Goal: Complete application form: Complete application form

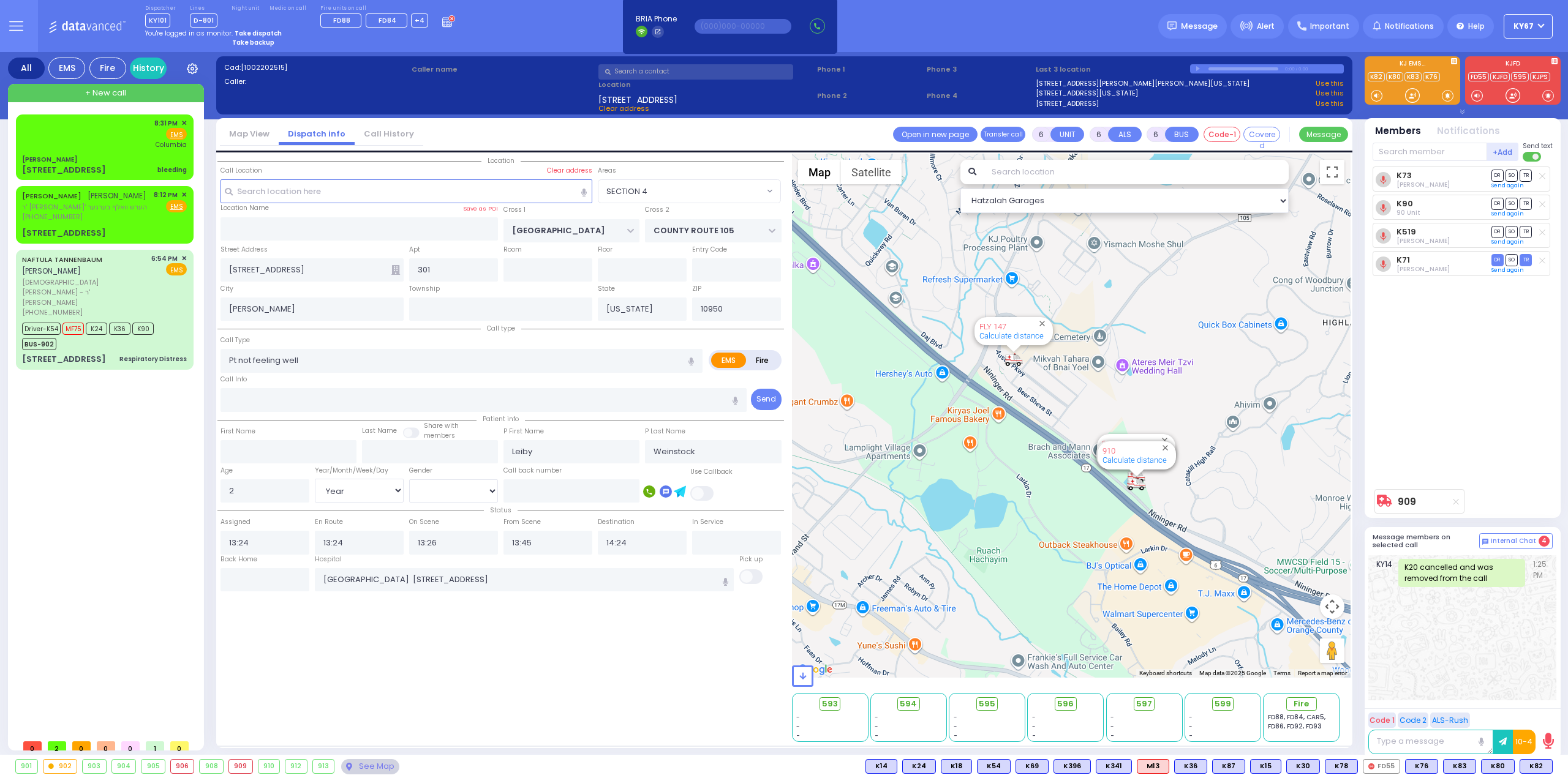
select select "SECTION 4"
select select "Year"
select select "[DEMOGRAPHIC_DATA]"
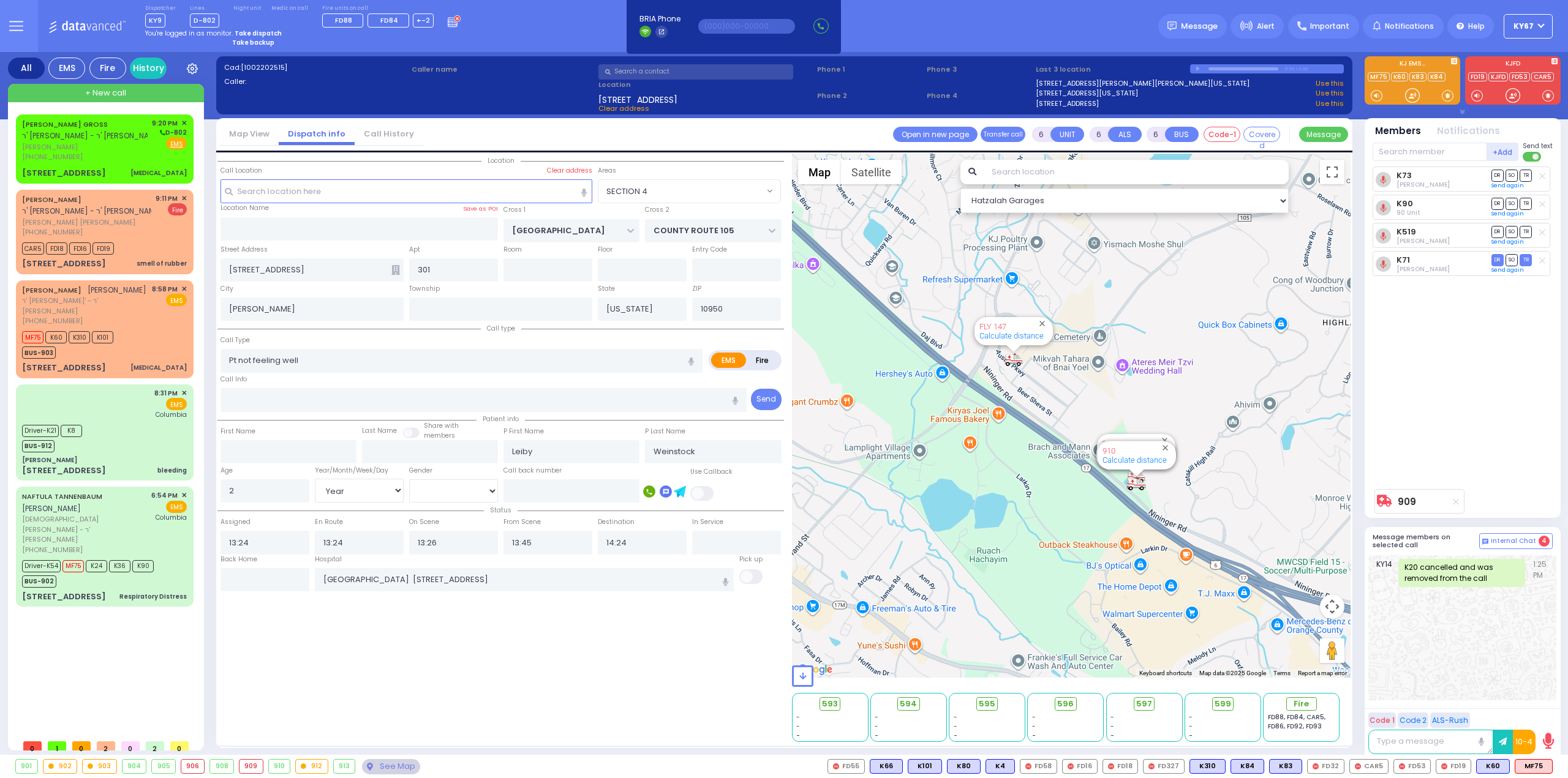
select select "SECTION 4"
select select "Year"
select select "[DEMOGRAPHIC_DATA]"
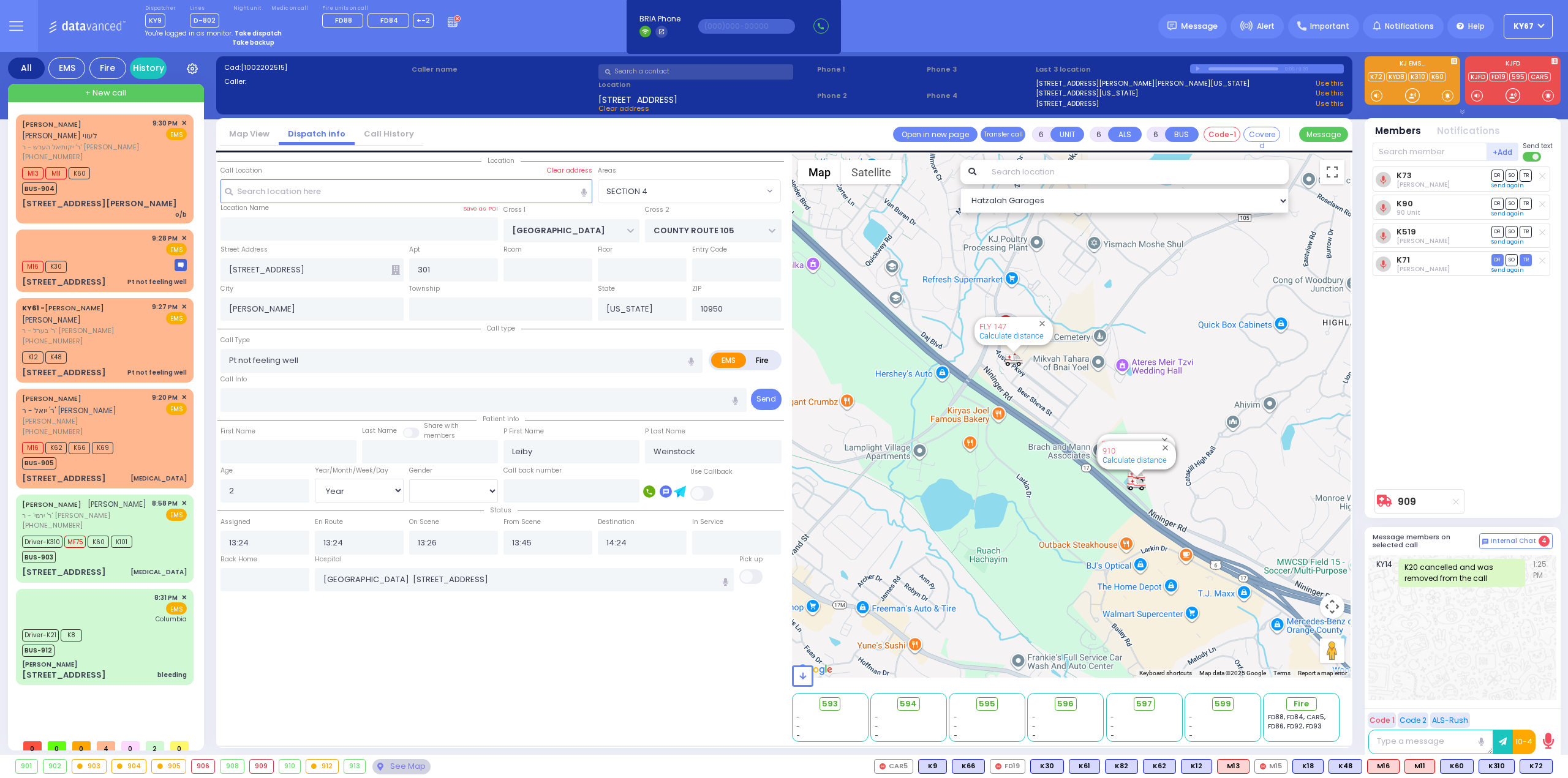
select select "SECTION 4"
select select "Year"
select select "[DEMOGRAPHIC_DATA]"
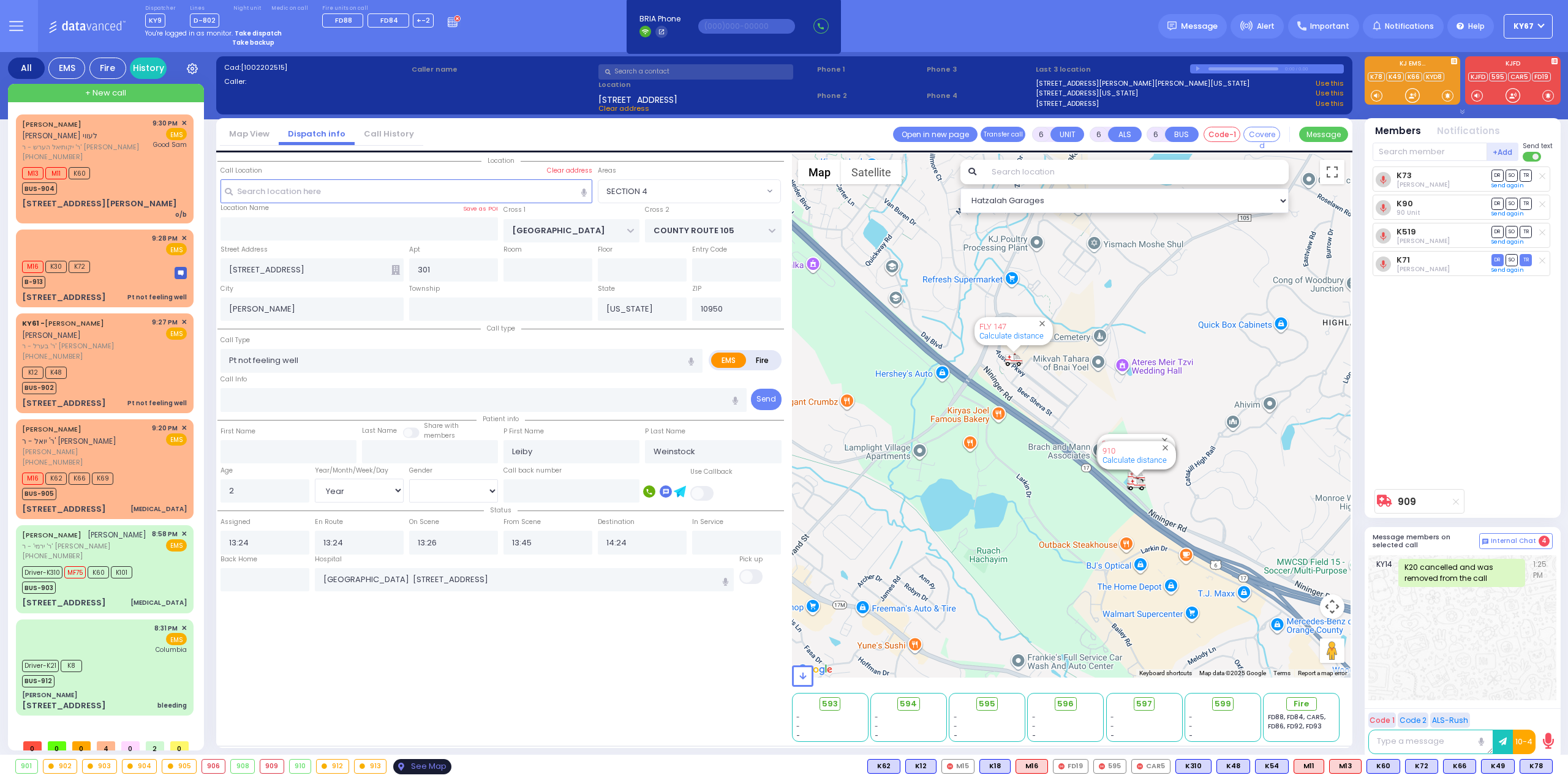
click at [408, 766] on div "See Map" at bounding box center [421, 766] width 57 height 15
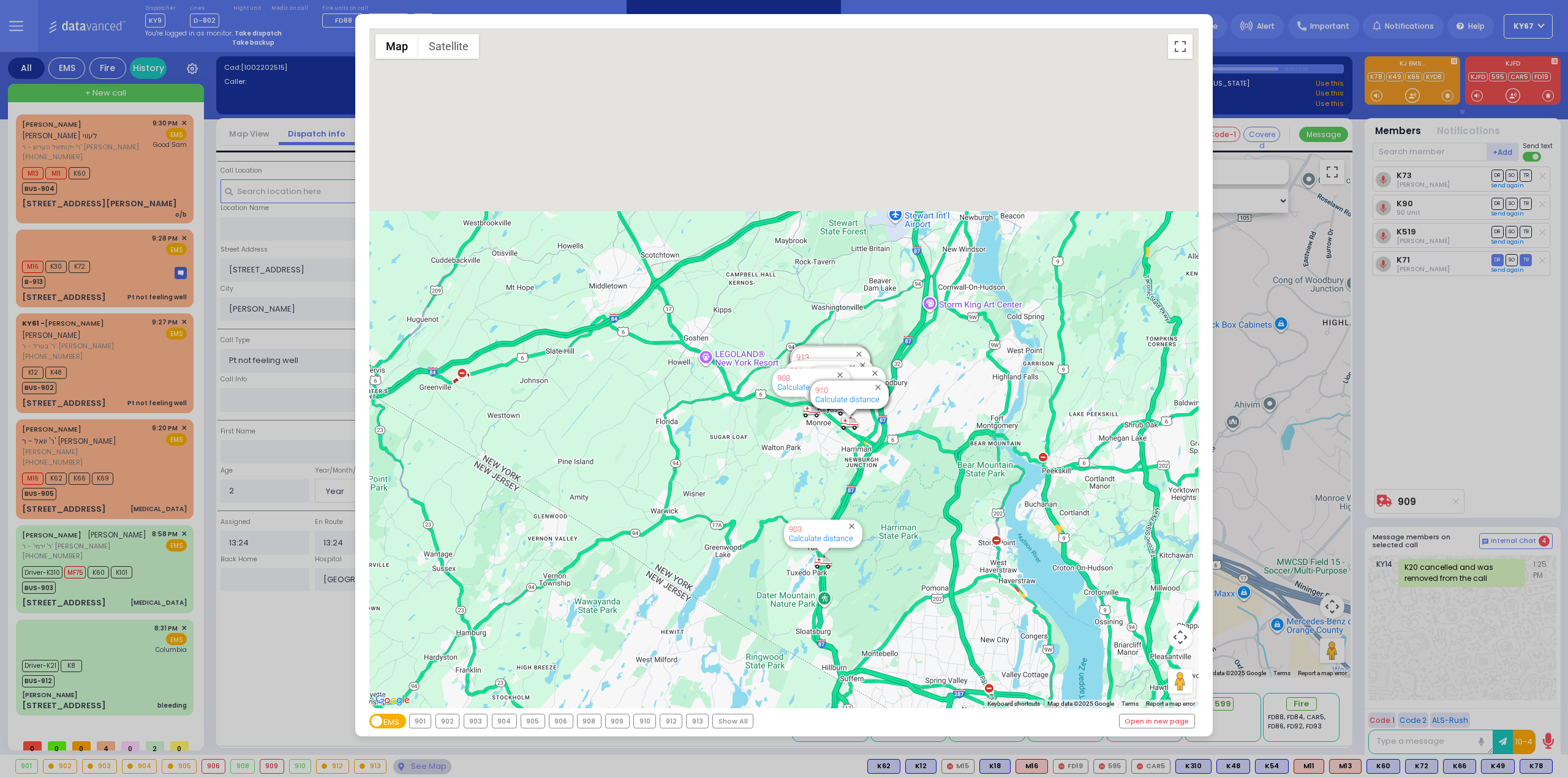
drag, startPoint x: 787, startPoint y: 255, endPoint x: 905, endPoint y: 521, distance: 291.0
click at [905, 521] on div "594 Calculate distance 595 Calculate distance 596 Calculate distance 901 Calcul…" at bounding box center [784, 368] width 830 height 680
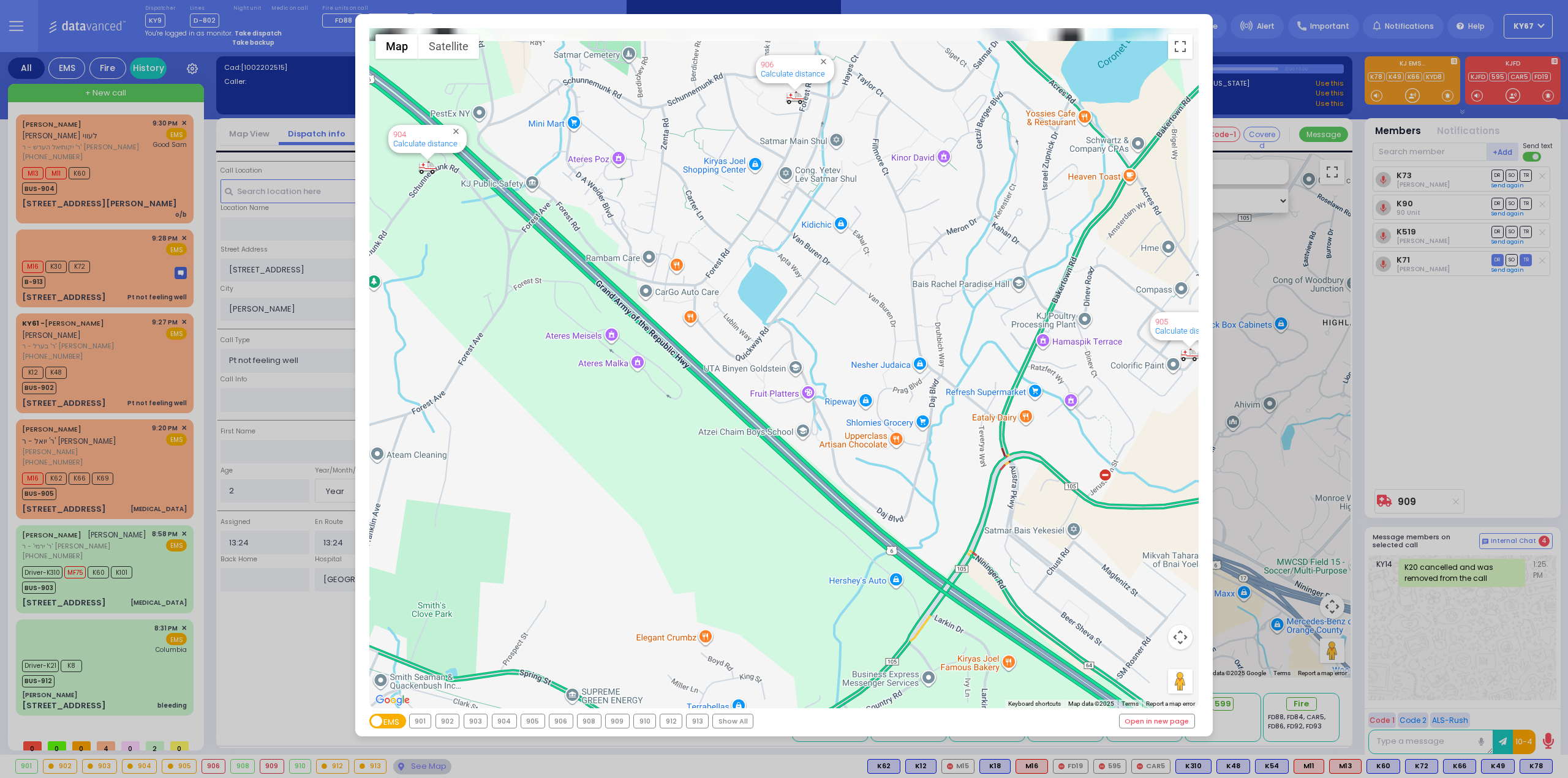
drag, startPoint x: 803, startPoint y: 372, endPoint x: 794, endPoint y: 557, distance: 185.2
click at [794, 557] on div "594 Calculate distance 595 Calculate distance 596 Calculate distance 901 Calcul…" at bounding box center [784, 368] width 830 height 680
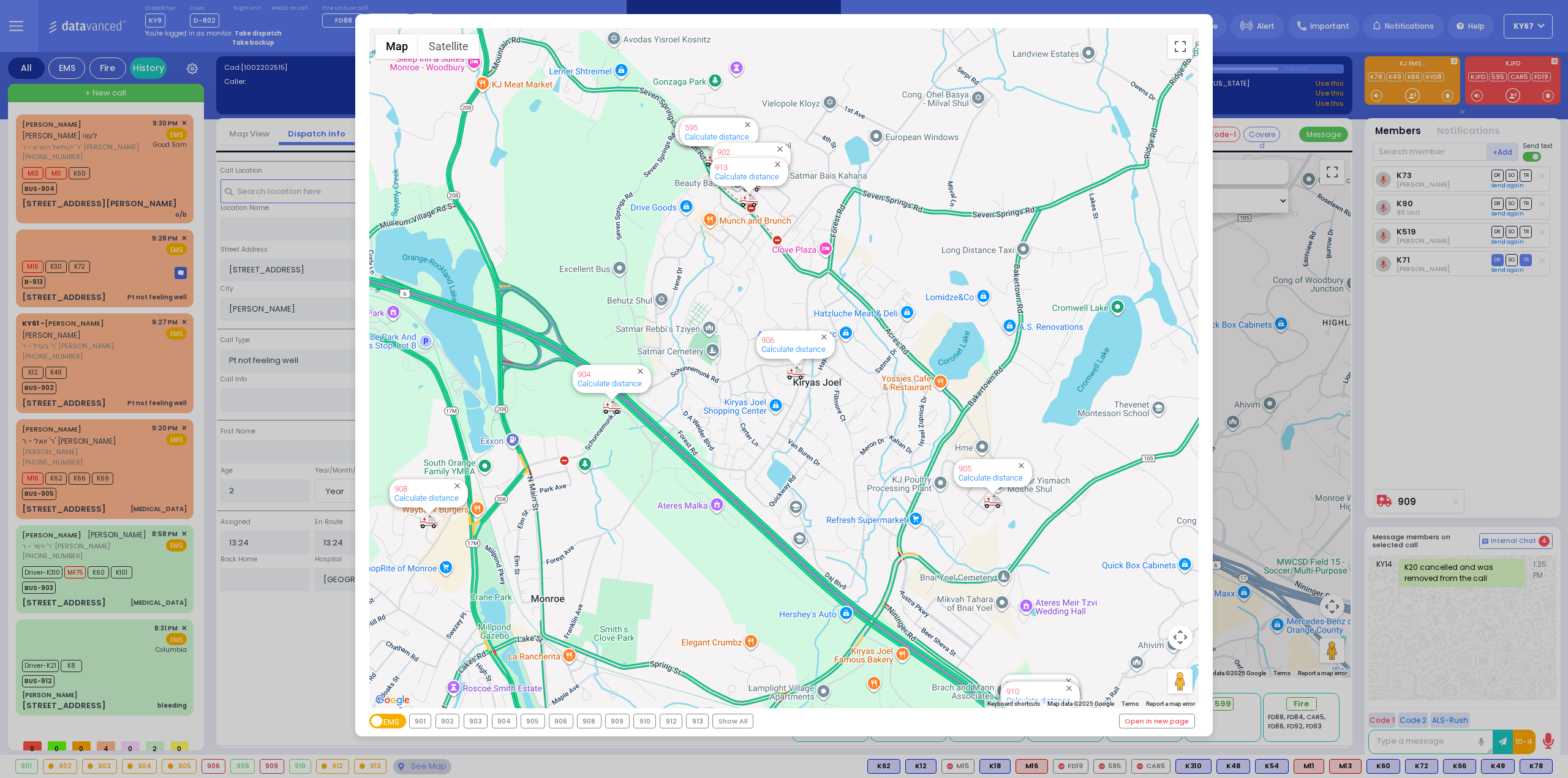
click at [421, 719] on div "901" at bounding box center [420, 721] width 21 height 13
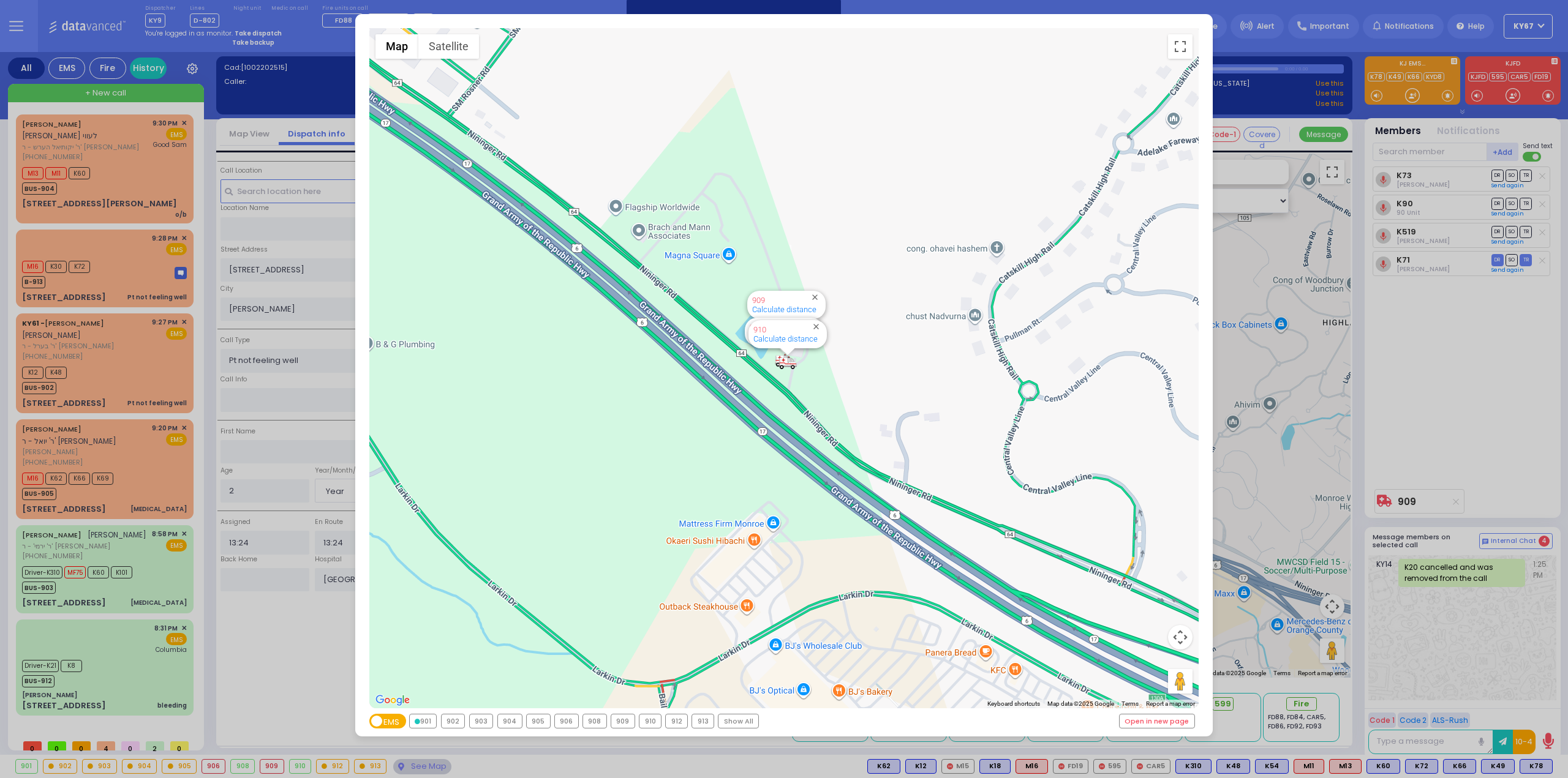
click at [452, 716] on div "902" at bounding box center [453, 721] width 24 height 13
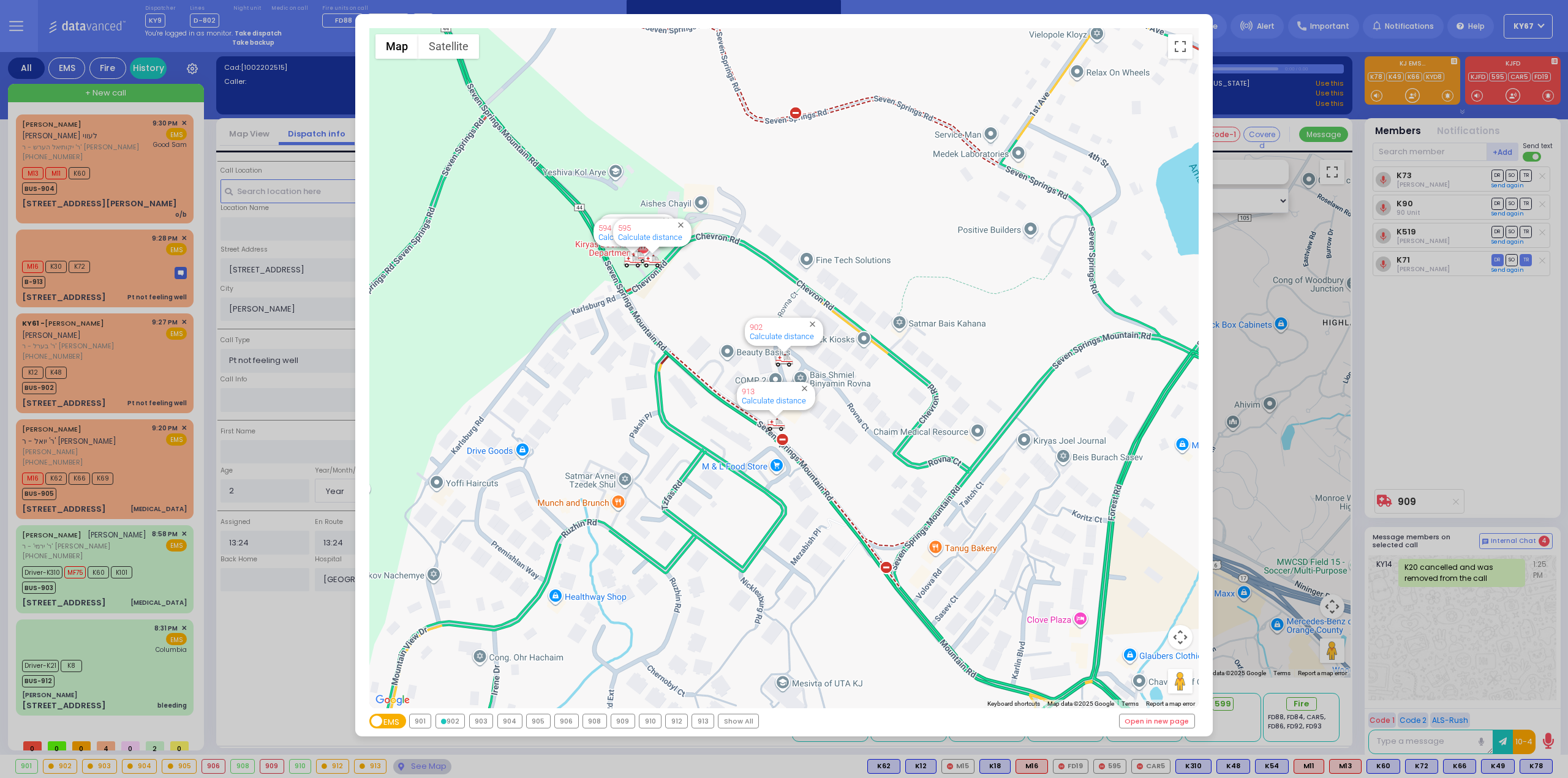
click at [477, 722] on div "903" at bounding box center [482, 721] width 24 height 13
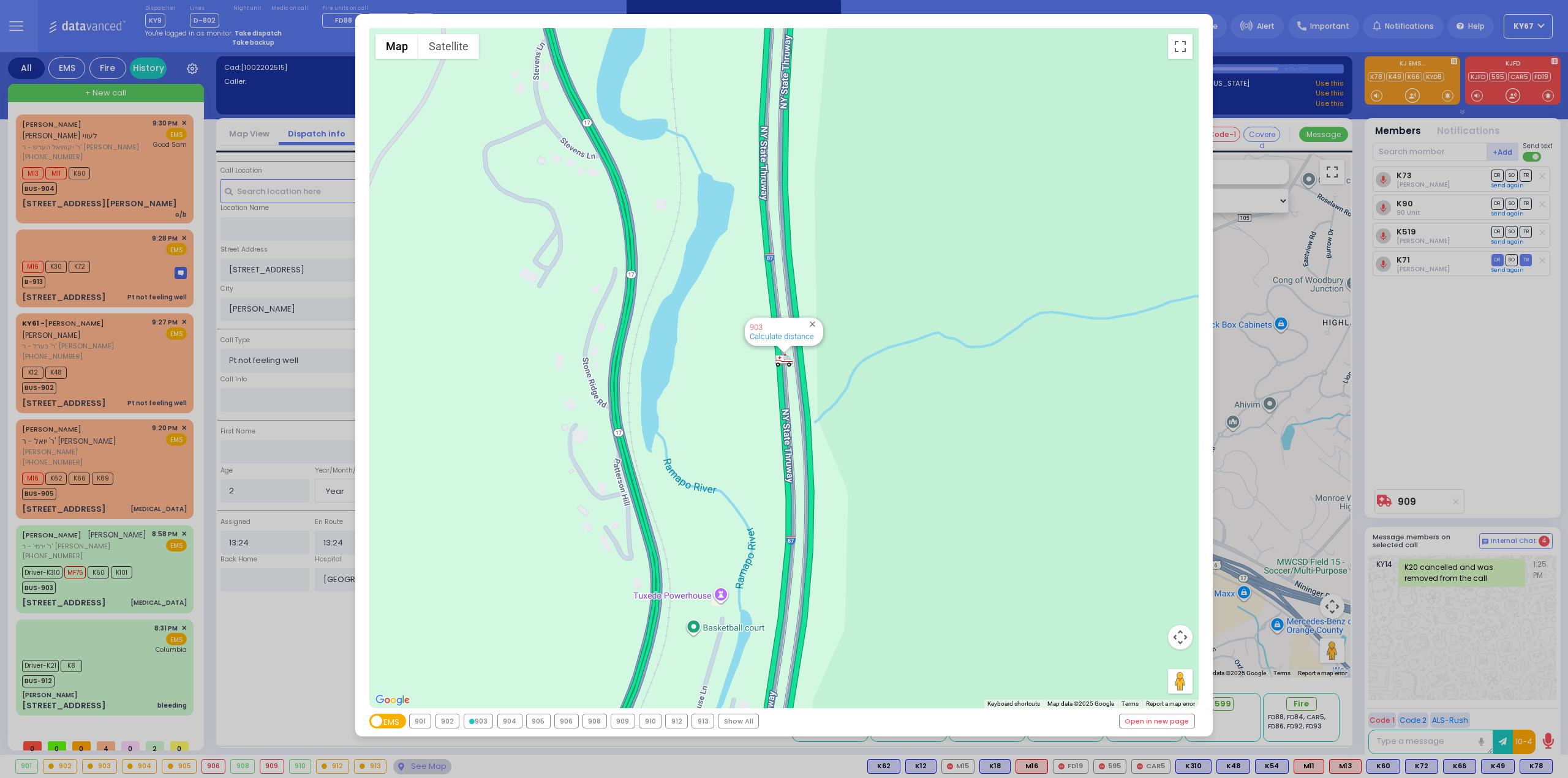
click at [514, 721] on div "904" at bounding box center [510, 721] width 24 height 13
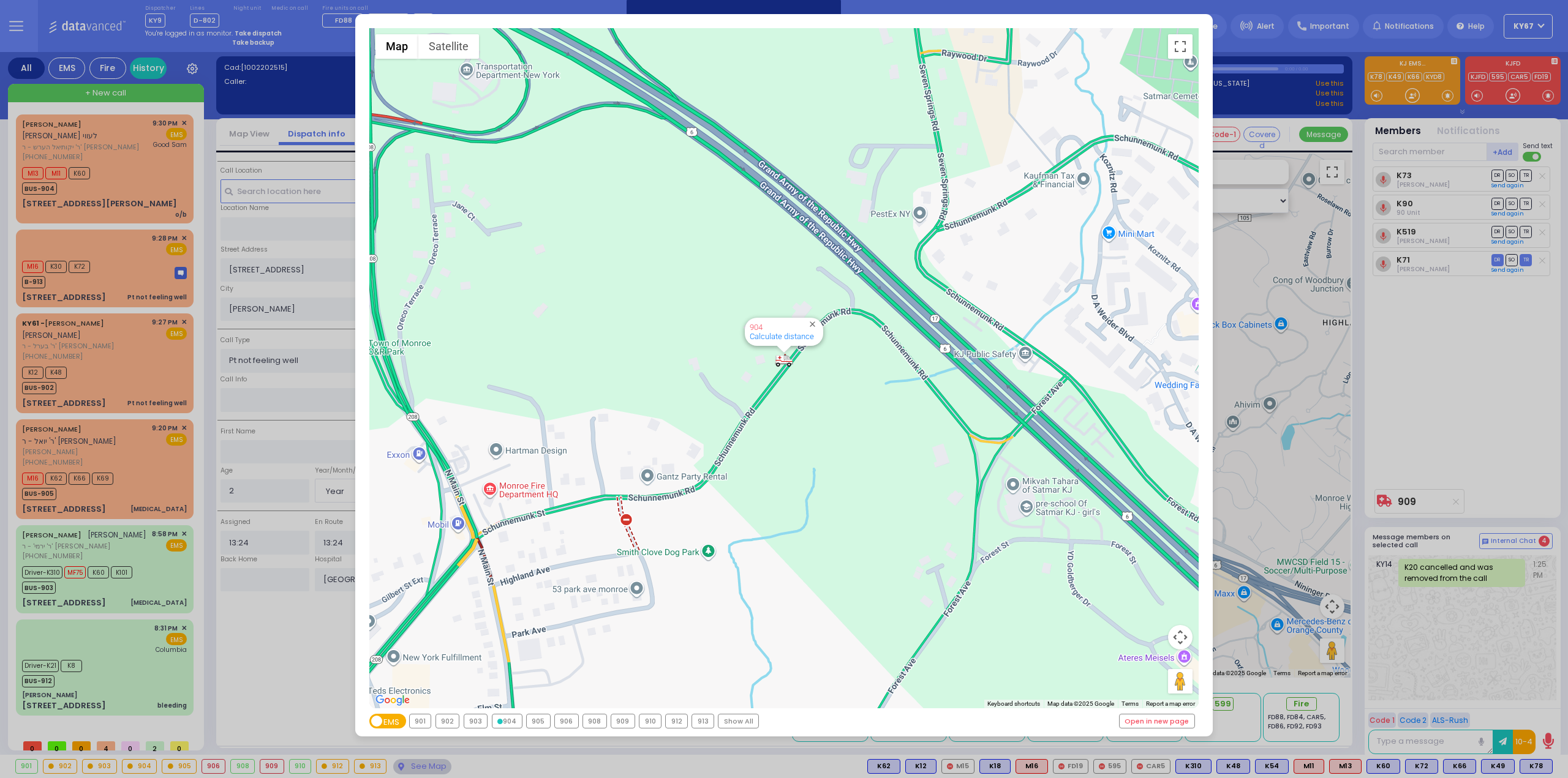
click at [544, 719] on div "905" at bounding box center [538, 721] width 24 height 13
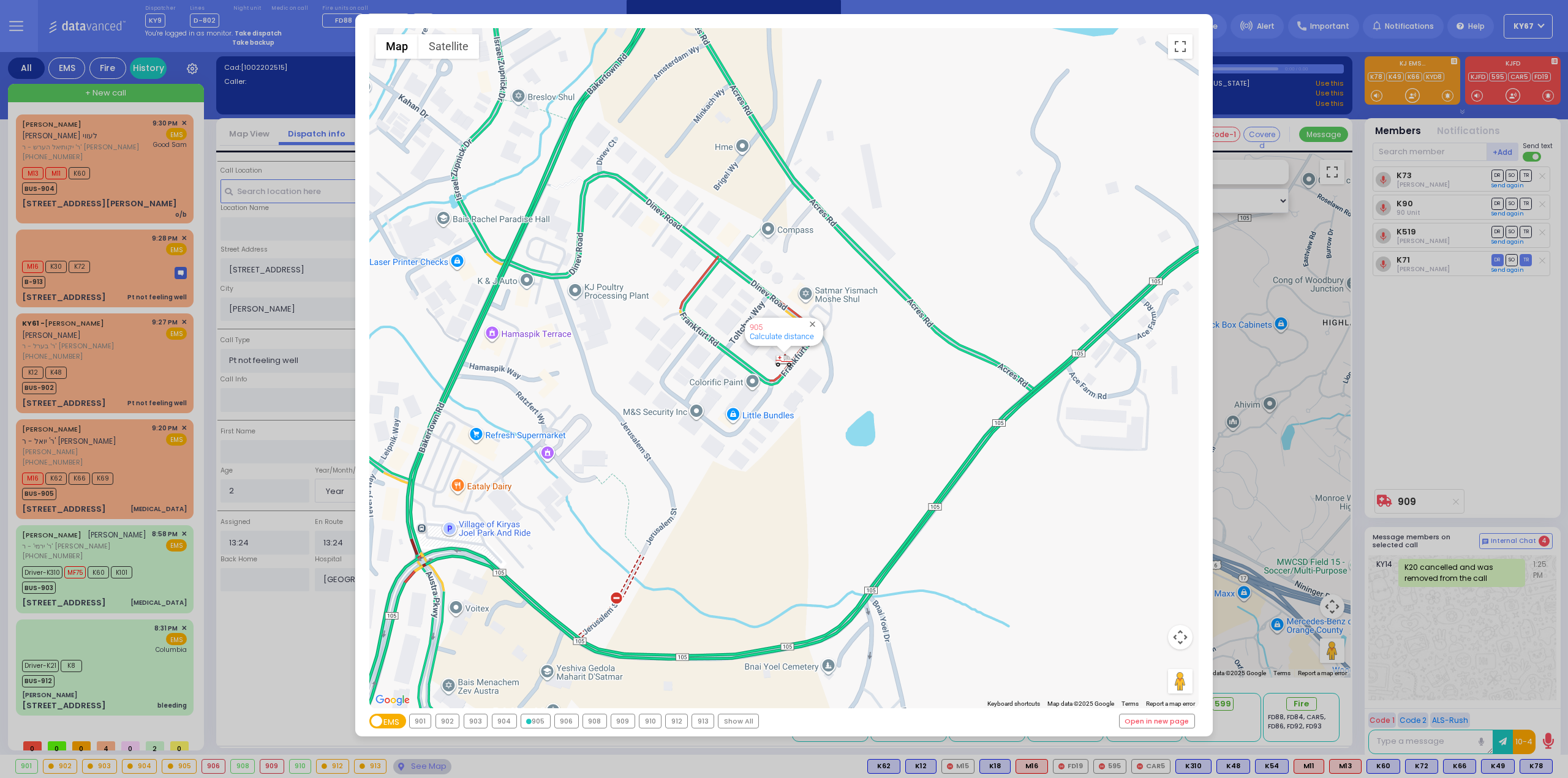
click at [556, 717] on div "906" at bounding box center [567, 721] width 24 height 13
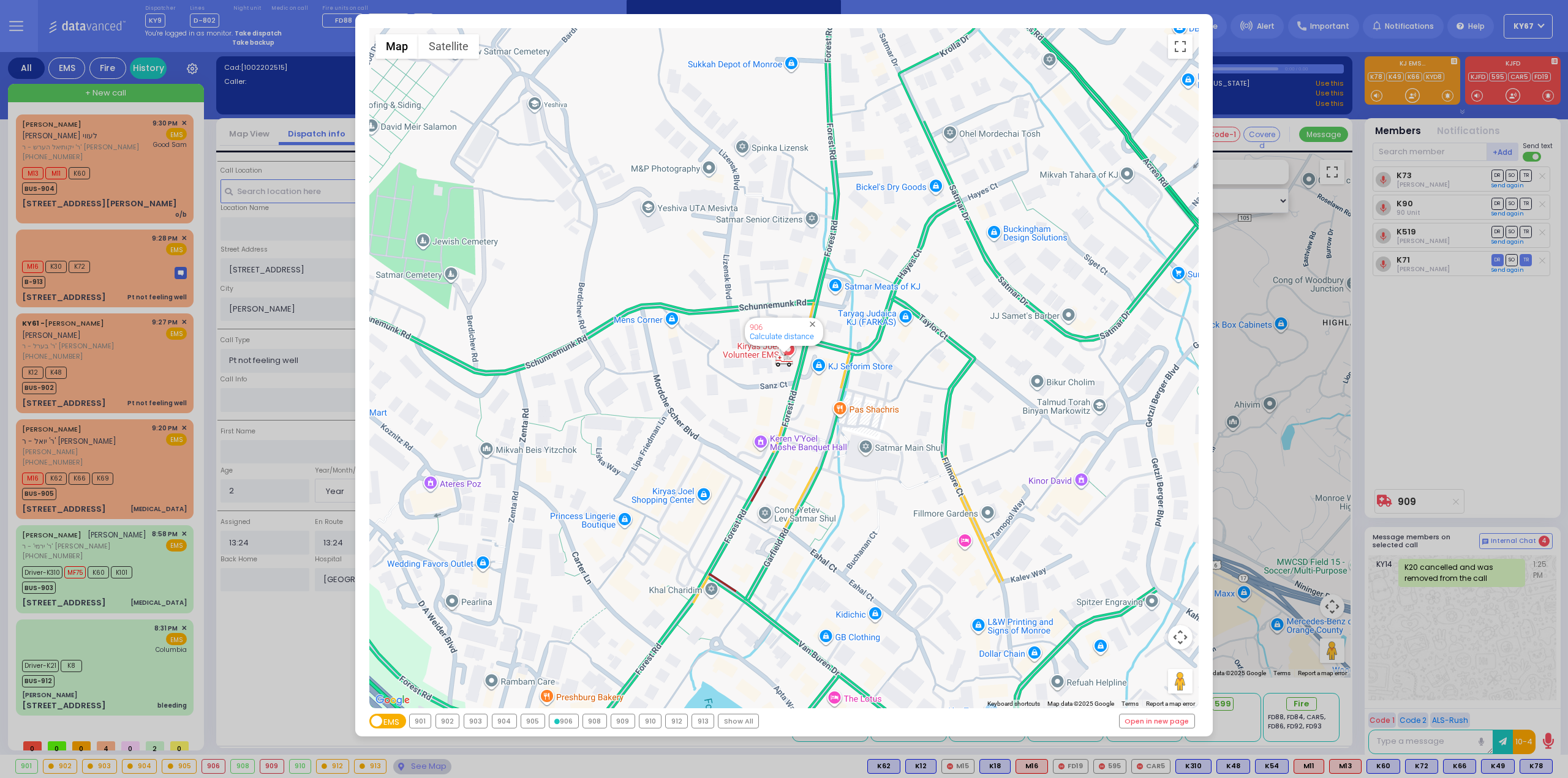
click at [591, 720] on div "908" at bounding box center [595, 721] width 24 height 13
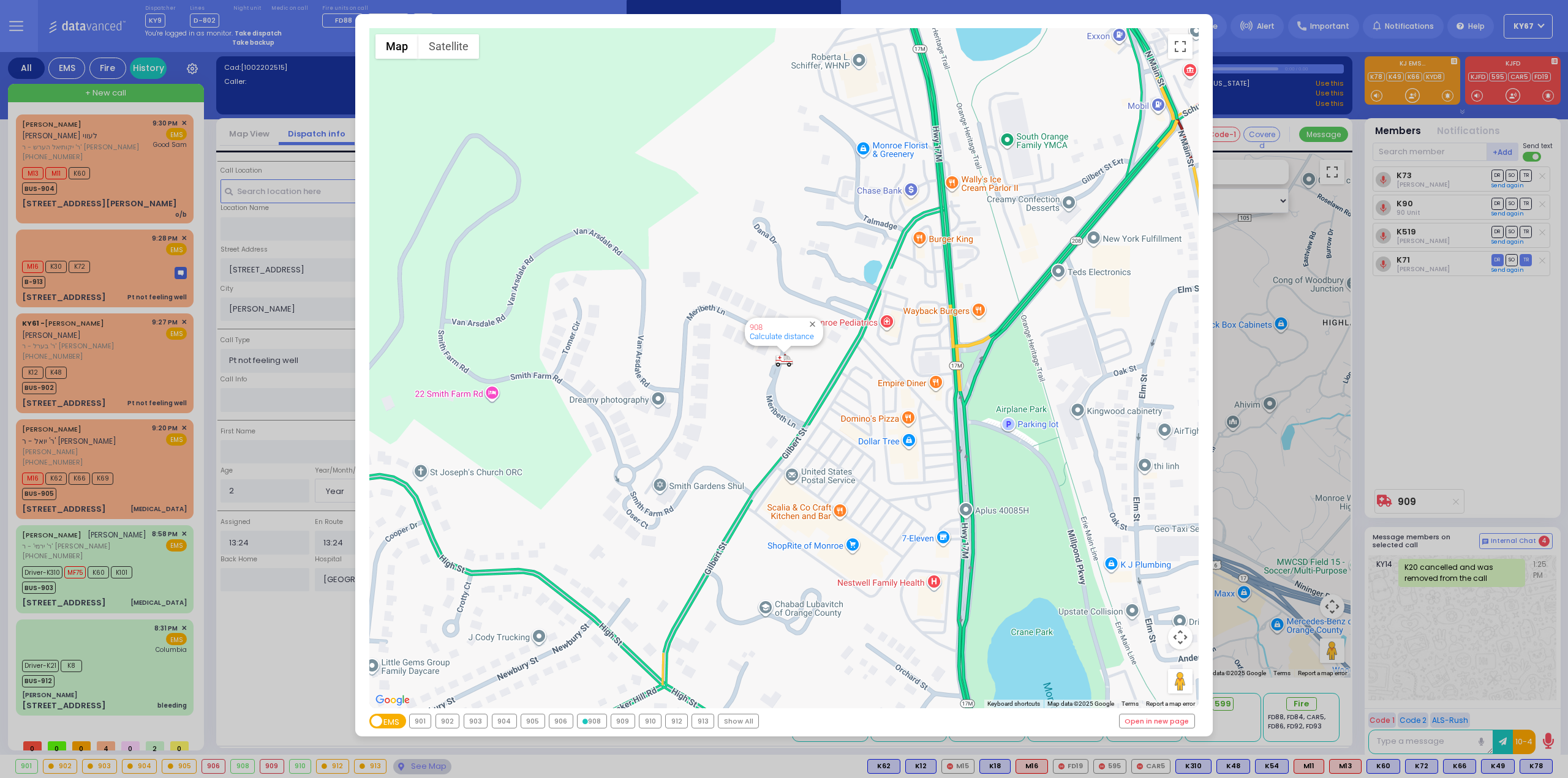
click at [619, 719] on div "909" at bounding box center [623, 721] width 24 height 13
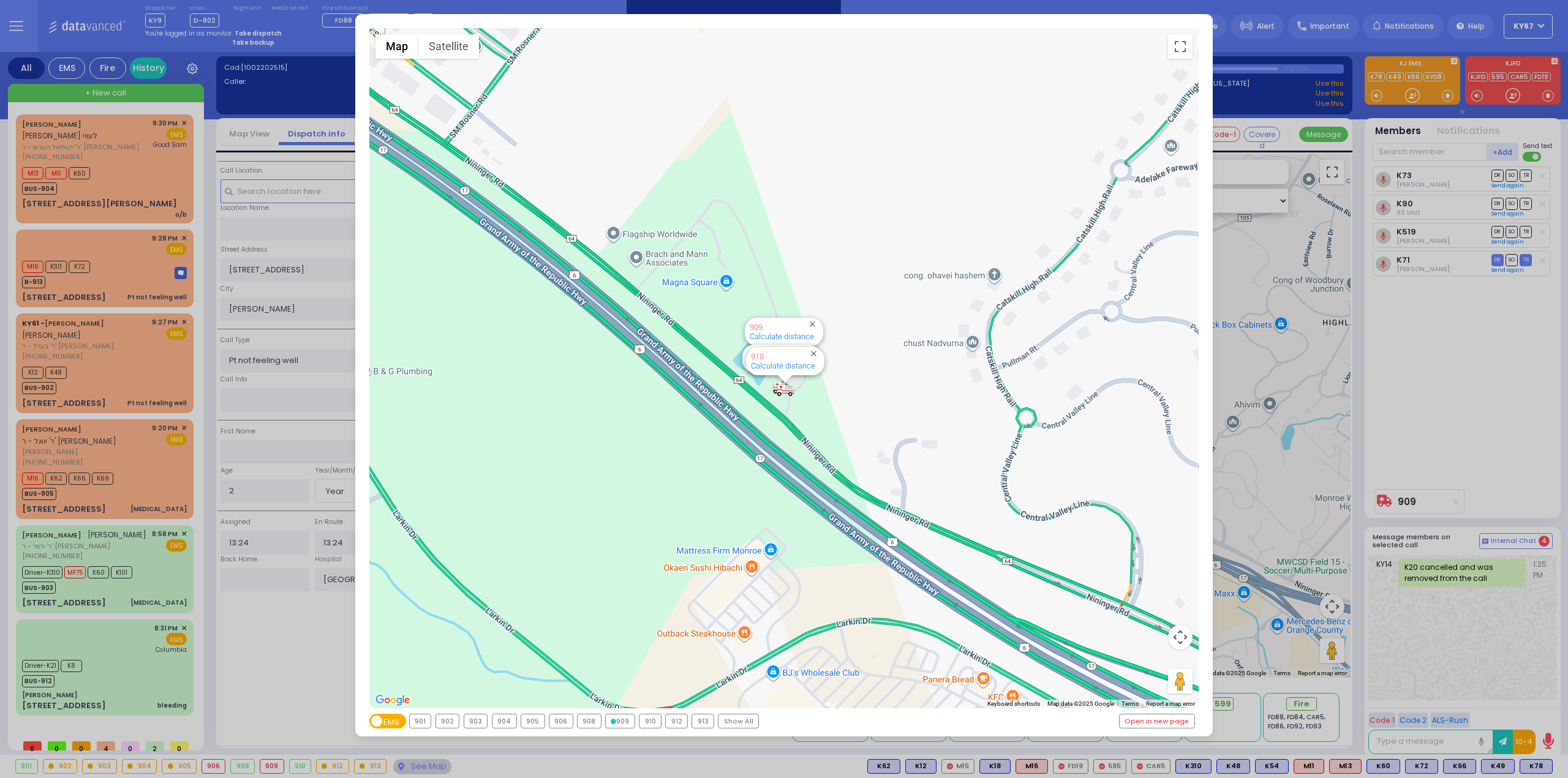
click at [644, 721] on div "910" at bounding box center [650, 721] width 21 height 13
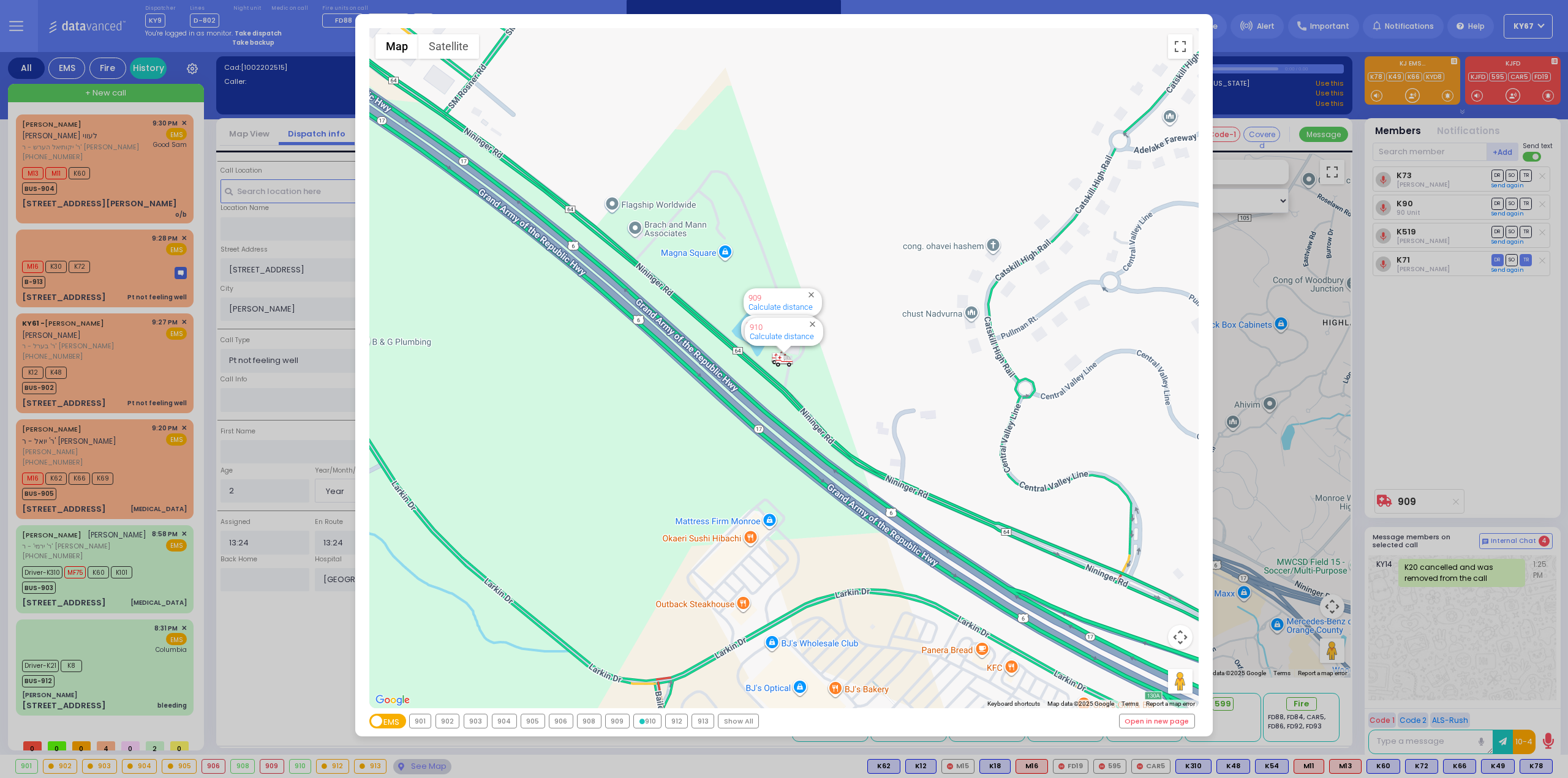
click at [669, 720] on div "912" at bounding box center [676, 721] width 21 height 13
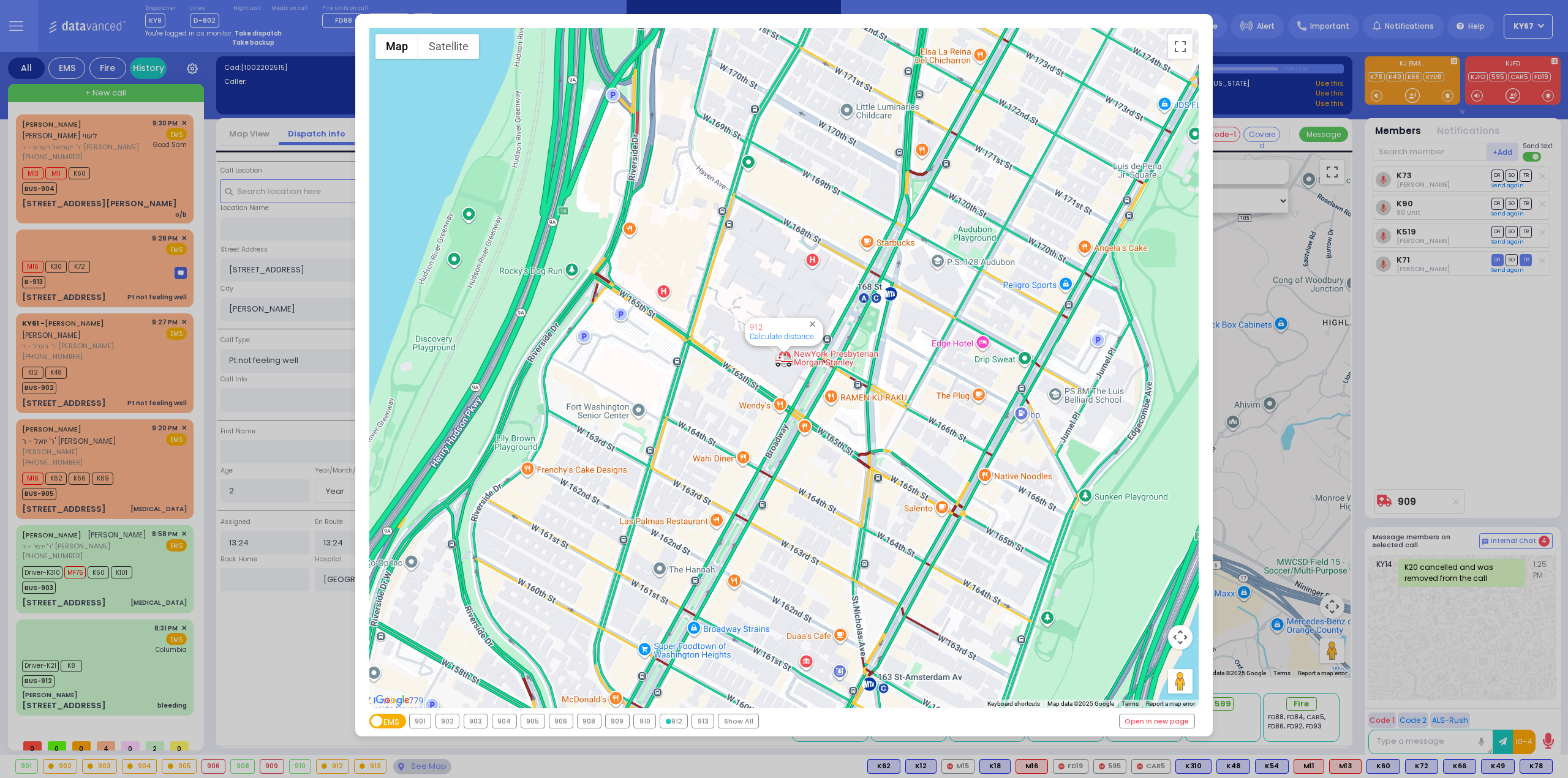
click at [698, 721] on div "913" at bounding box center [702, 721] width 21 height 13
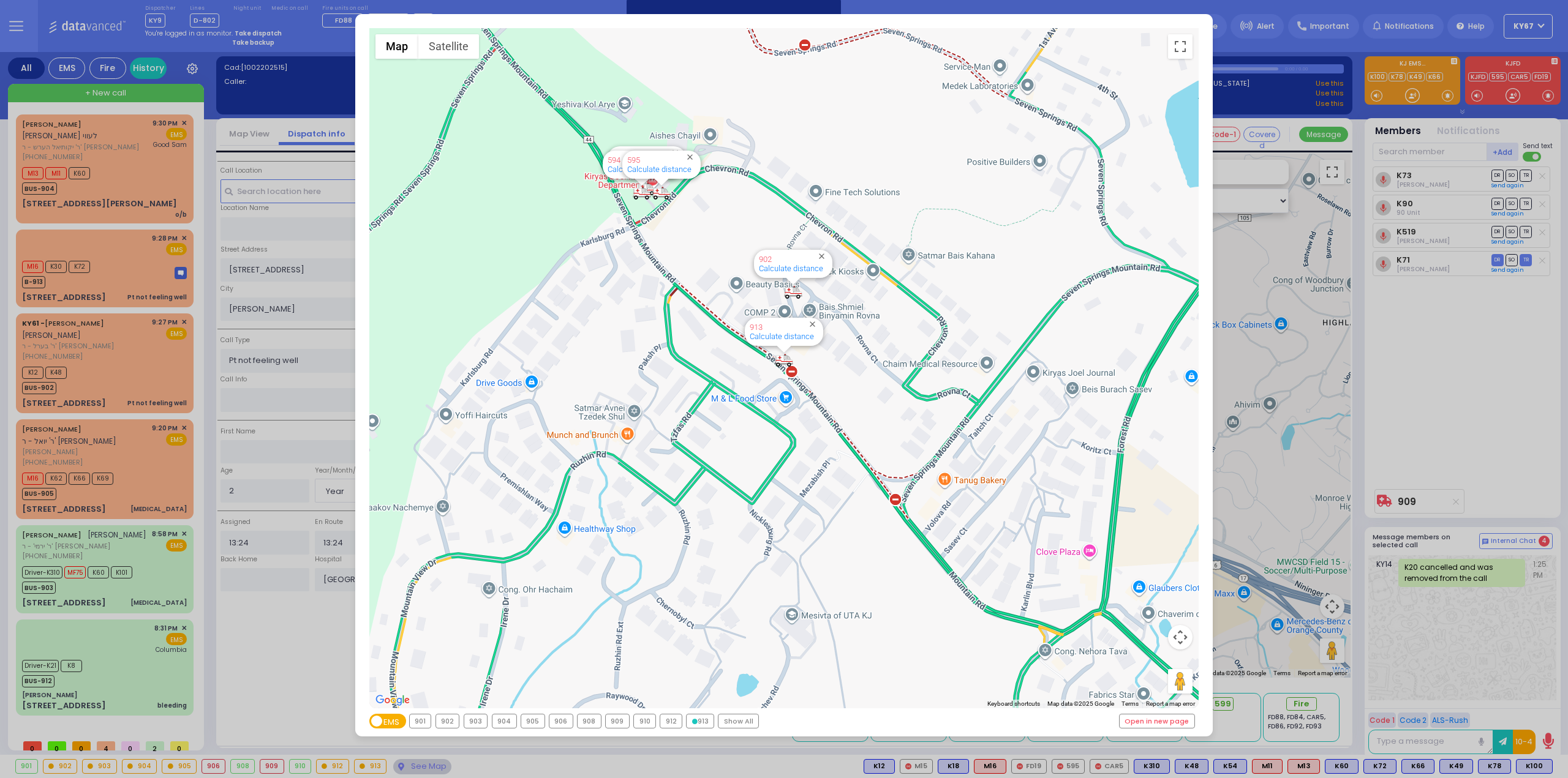
click at [303, 648] on div "← Move left → Move right ↑ Move up ↓ Move down + Zoom in - Zoom out Home Jump l…" at bounding box center [784, 389] width 1568 height 778
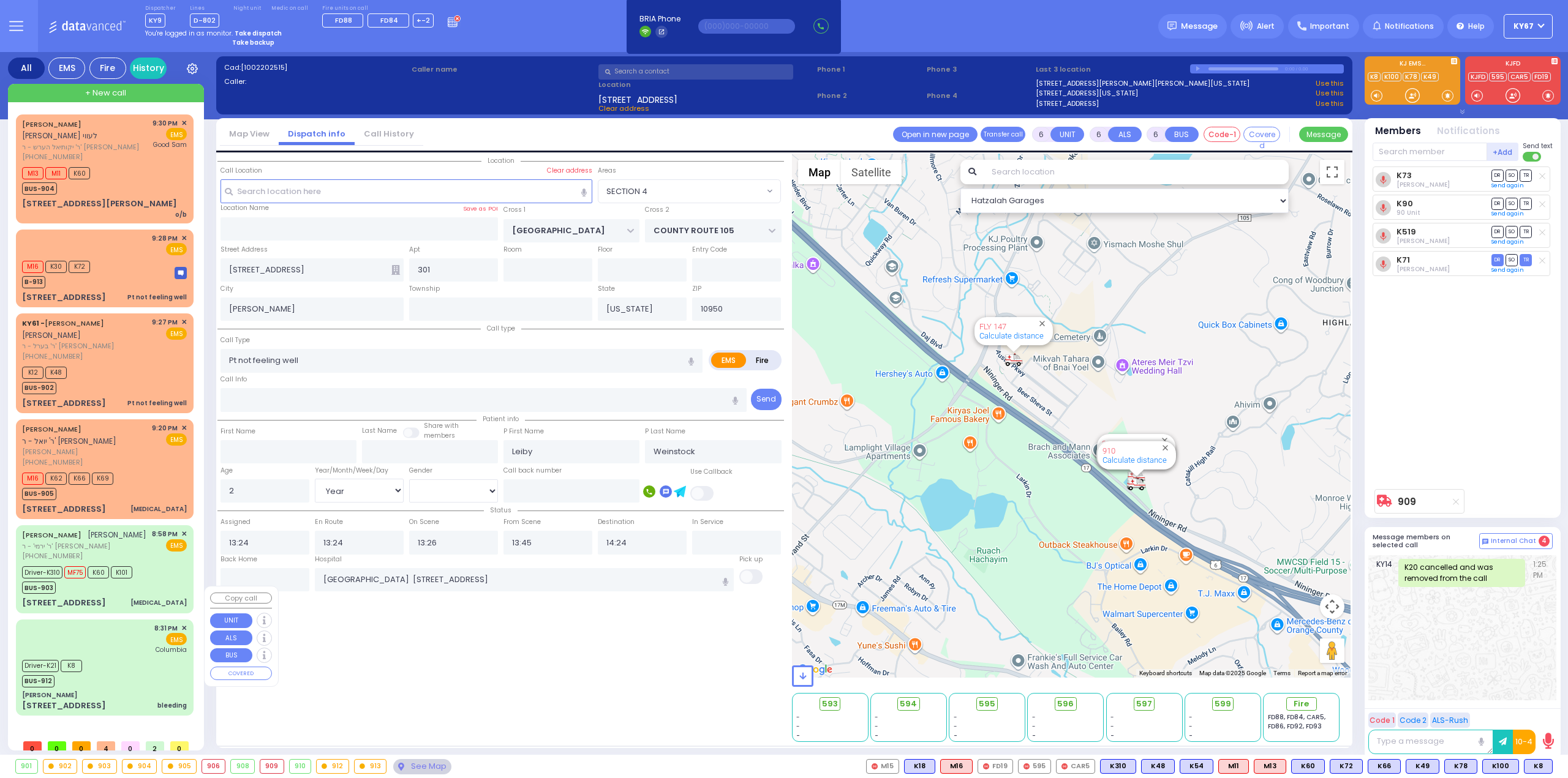
click at [146, 622] on div "8:31 PM ✕ EMS [GEOGRAPHIC_DATA] K8" at bounding box center [105, 667] width 173 height 93
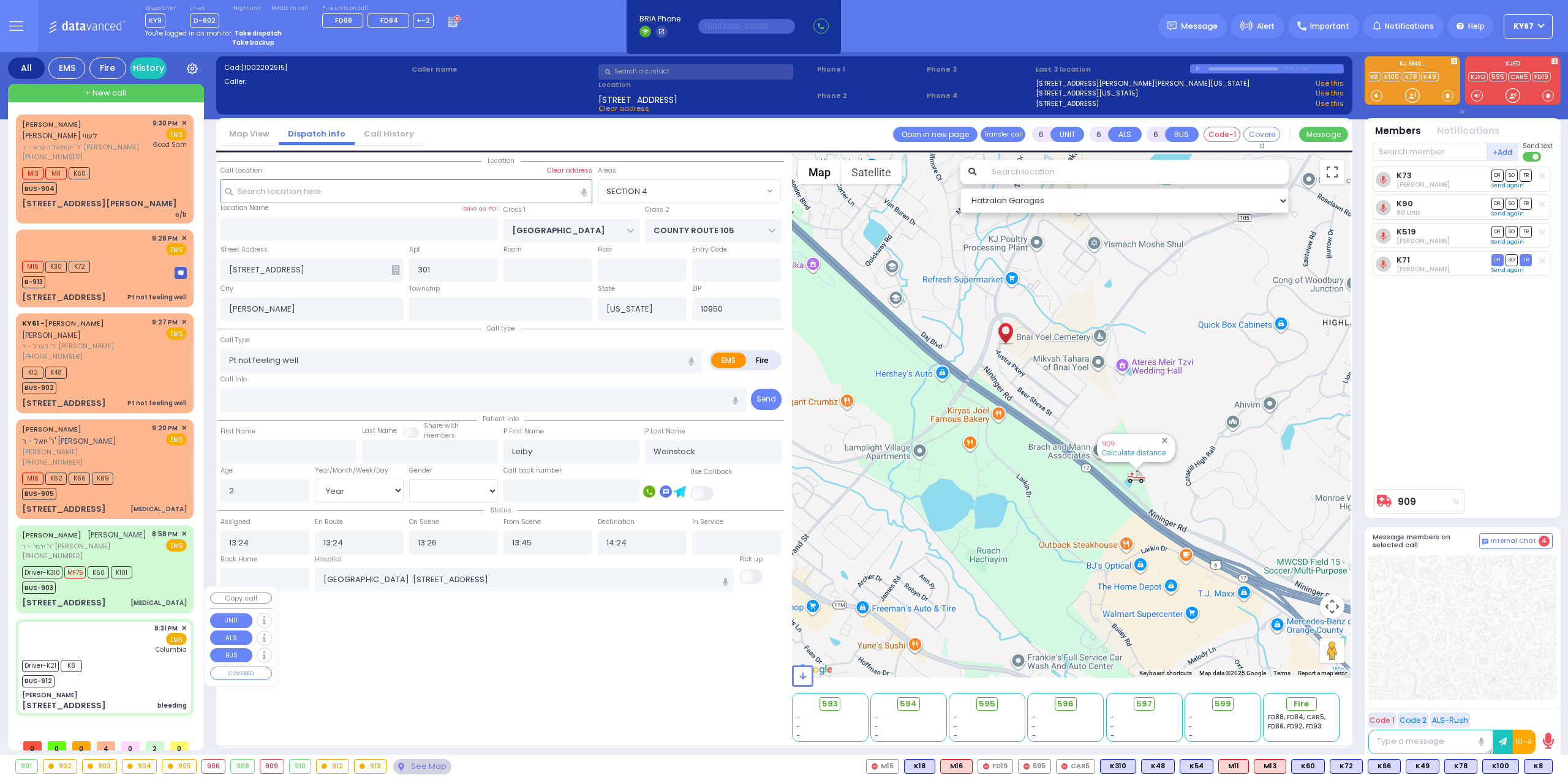
select select
type input "bleeding"
radio input "true"
type input "Goldy"
type input "Bikel"
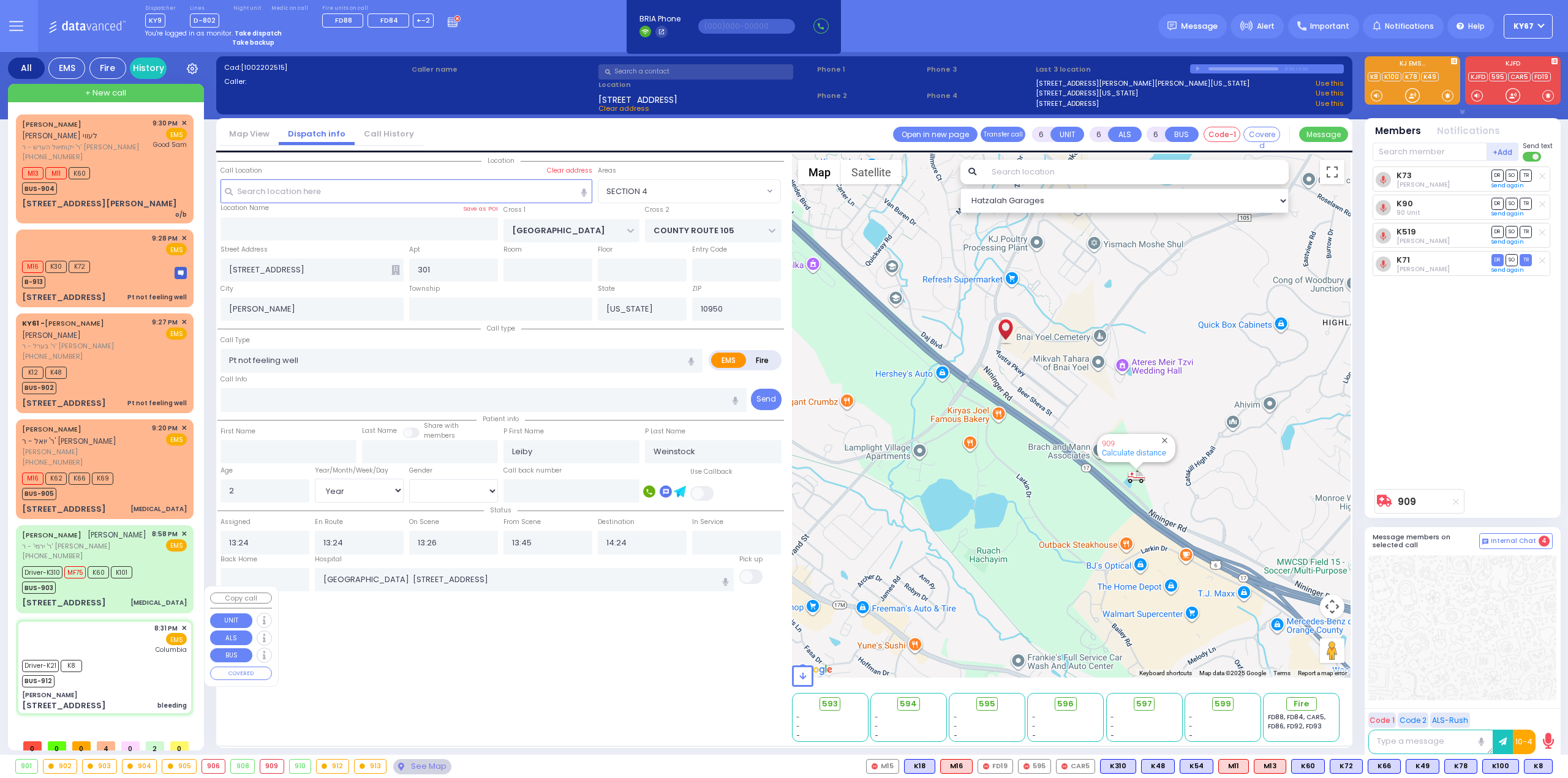
type input "33"
select select "Year"
select select "[DEMOGRAPHIC_DATA]"
type input "20:31"
type input "20:33"
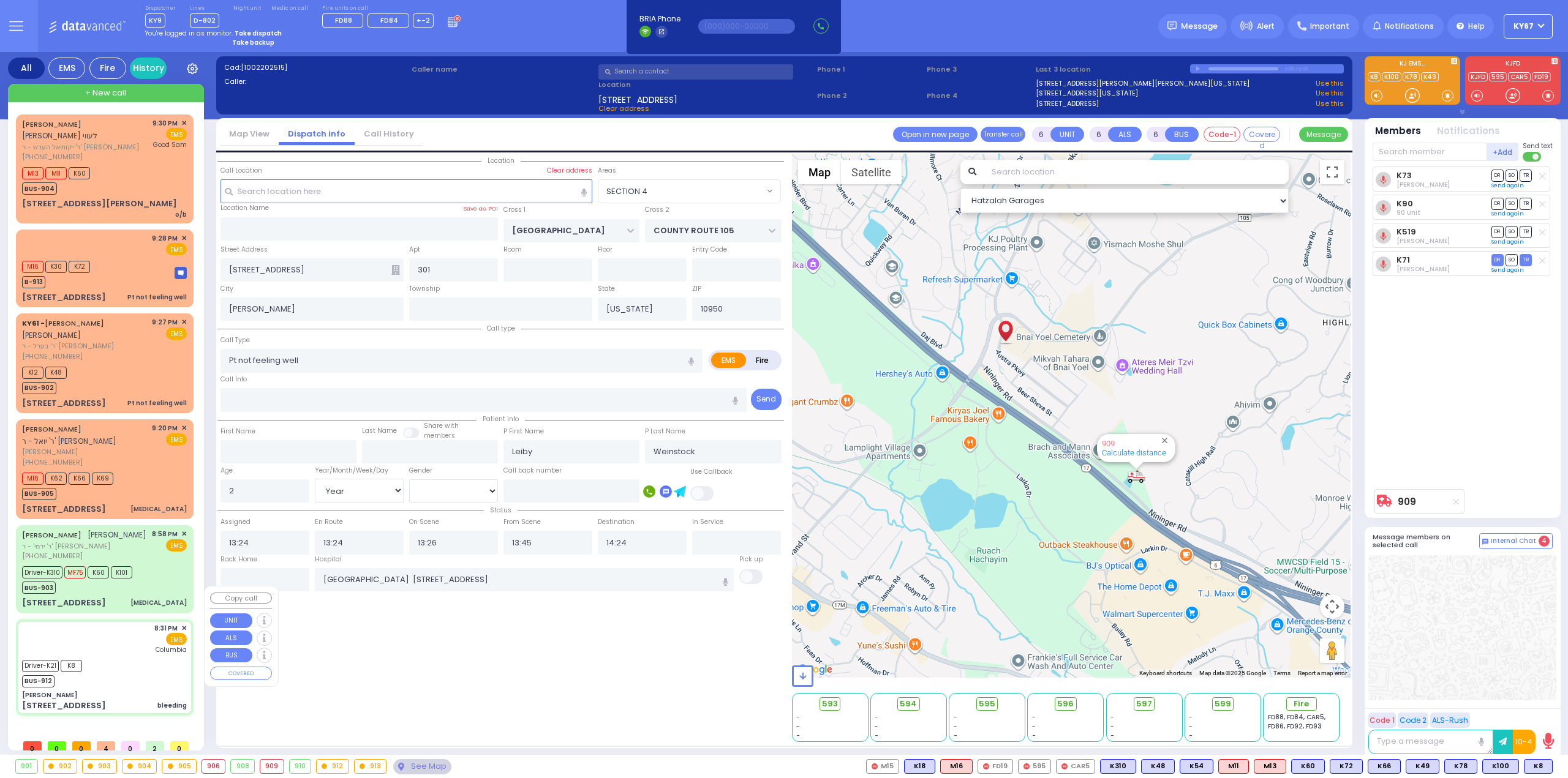
type input "20:37"
type input "20:45"
type input "[US_STATE][GEOGRAPHIC_DATA]- [GEOGRAPHIC_DATA]"
select select "Hatzalah Garages"
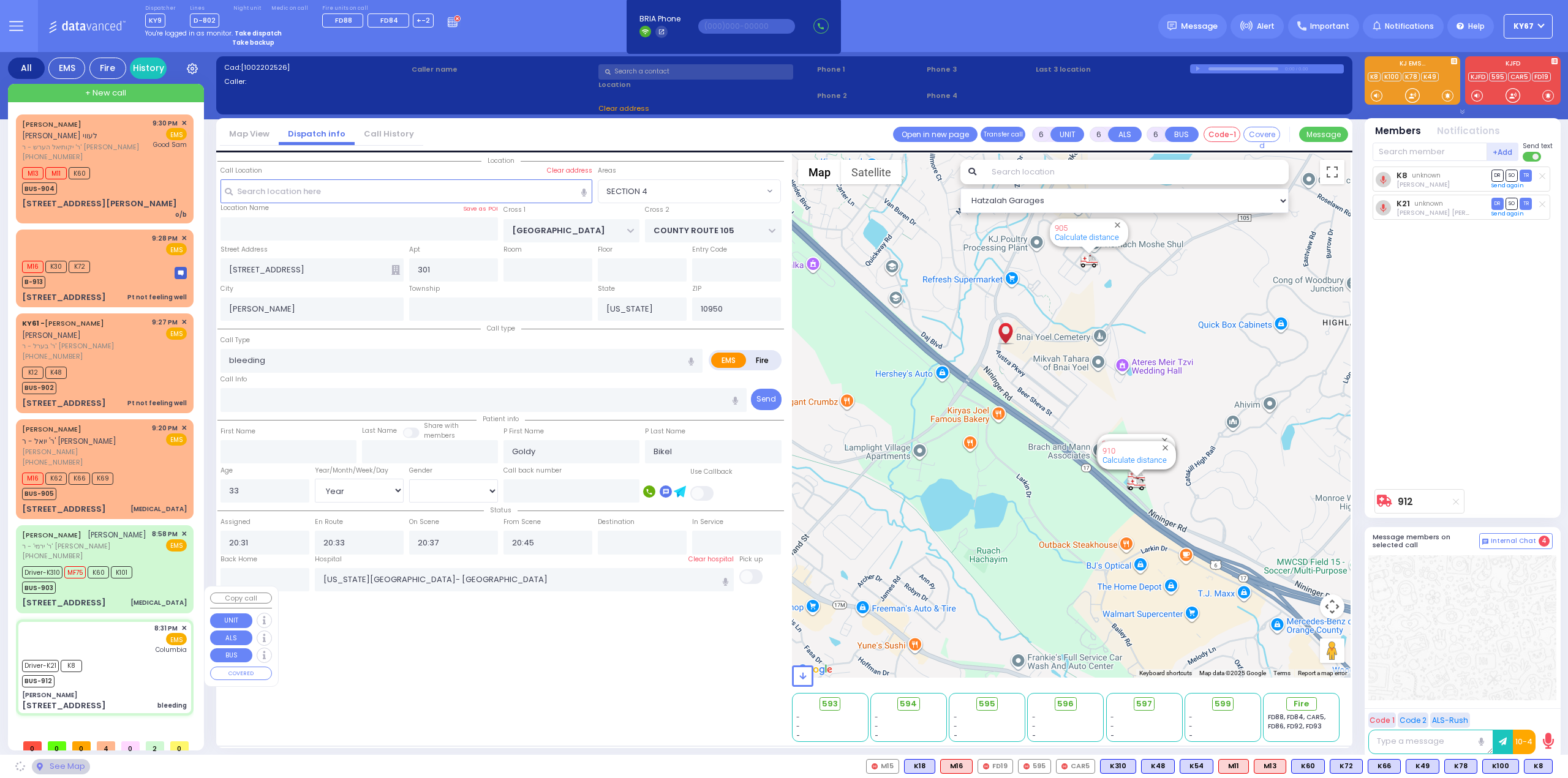
type input "[PERSON_NAME]"
type input "[GEOGRAPHIC_DATA]"
type input "[STREET_ADDRESS]"
type input "Monroe"
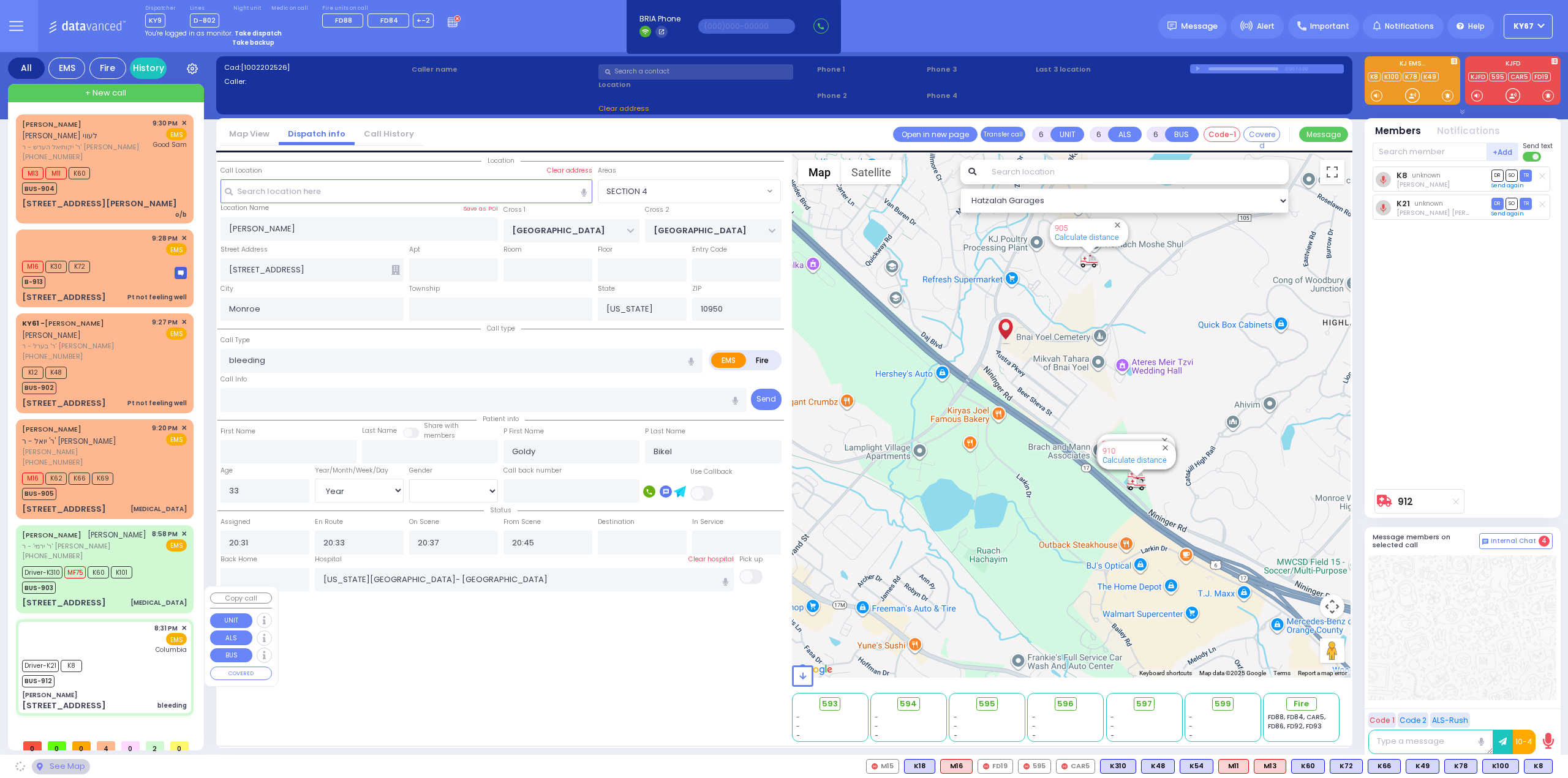
select select "SECTION 5"
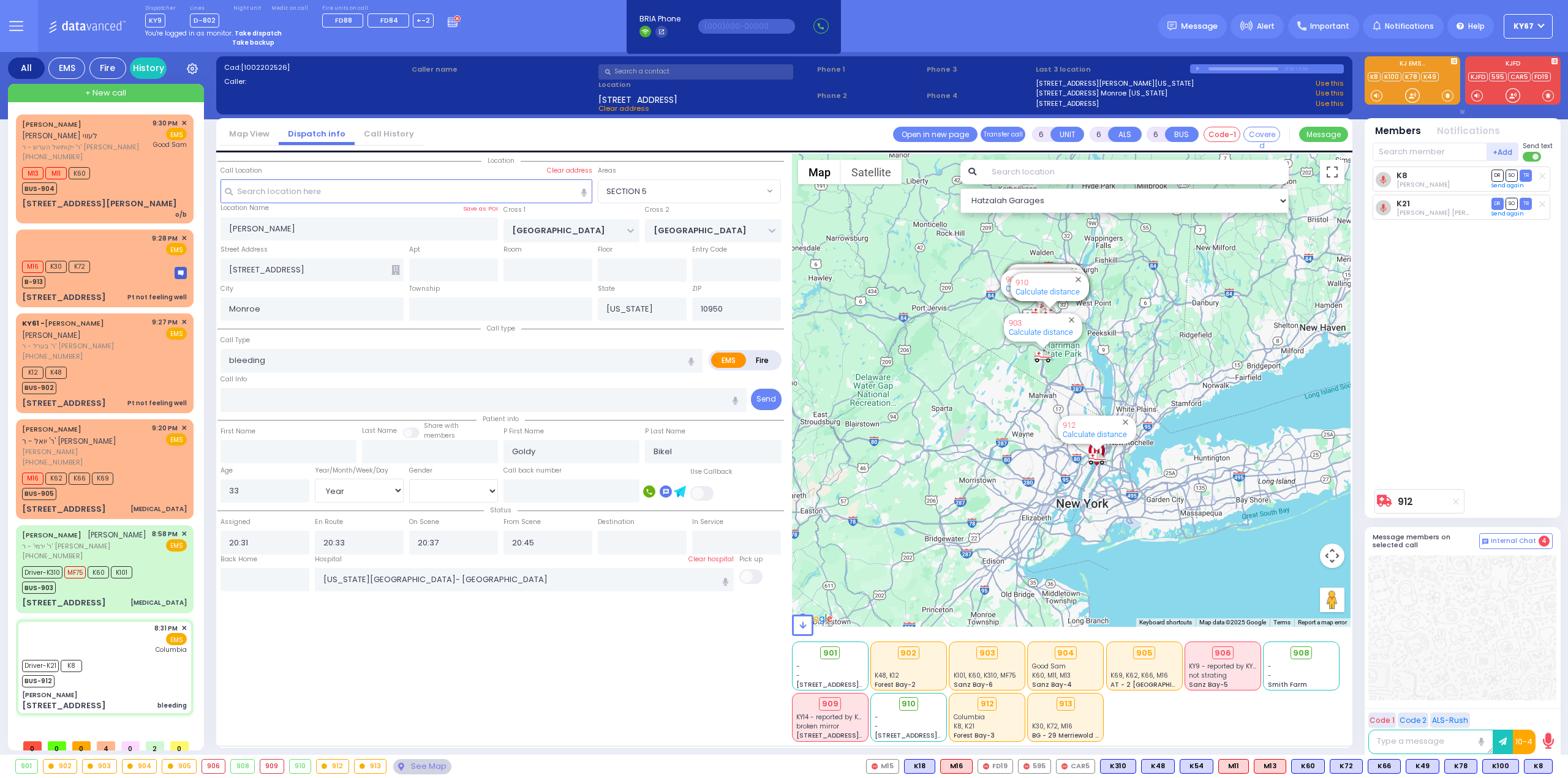
select select
radio input "true"
select select "Year"
select select "[DEMOGRAPHIC_DATA]"
select select "Hatzalah Garages"
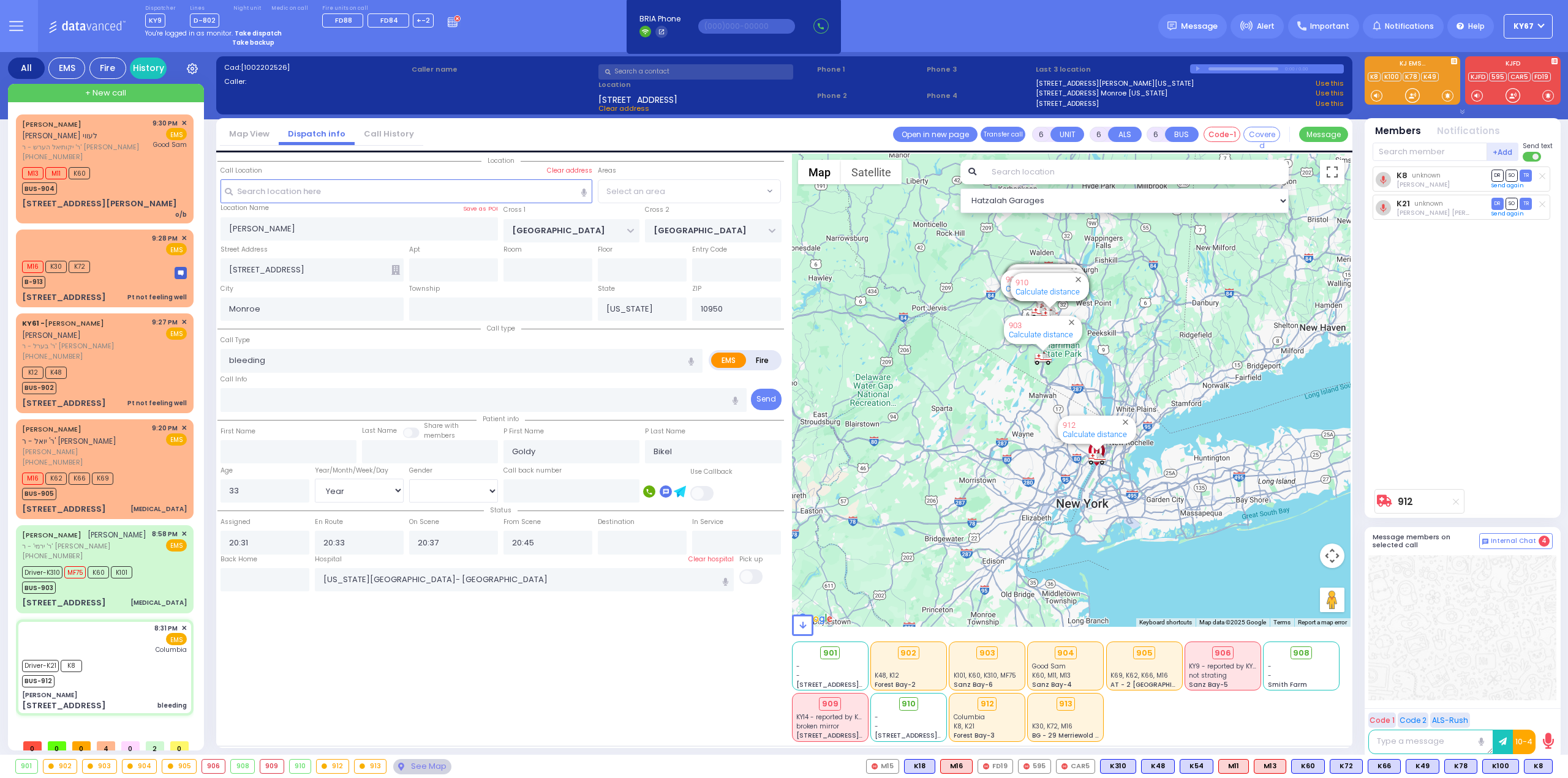
select select "SECTION 5"
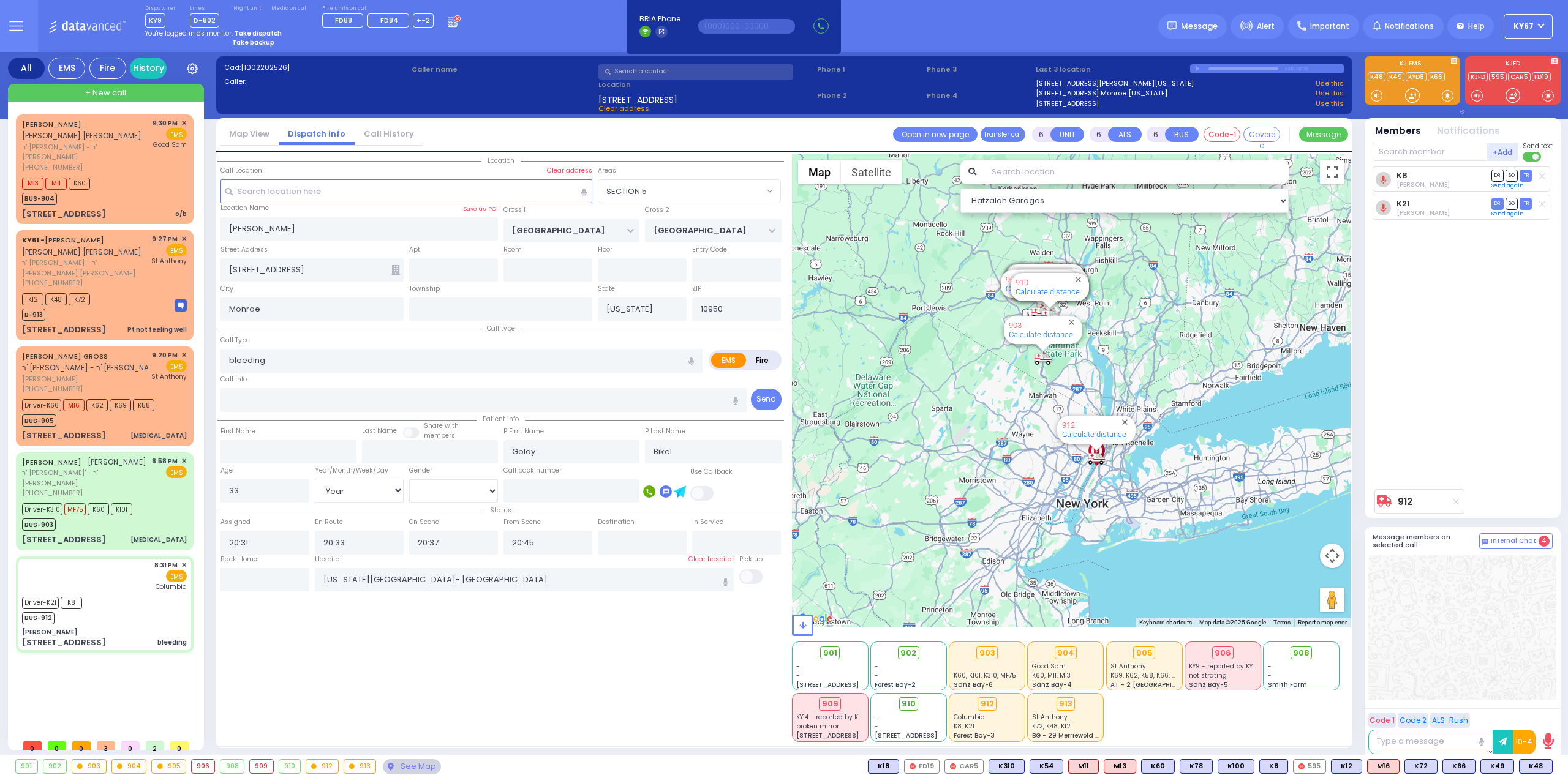
select select "SECTION 5"
select select "Year"
select select "[DEMOGRAPHIC_DATA]"
